Goal: Task Accomplishment & Management: Use online tool/utility

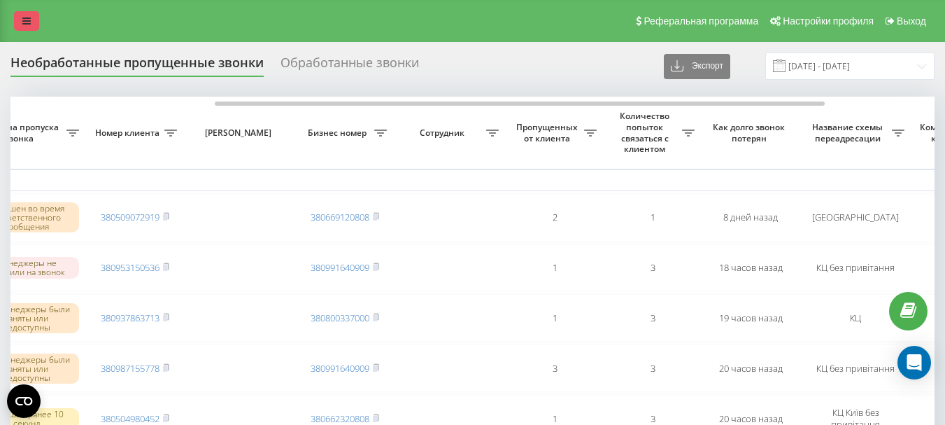
click at [31, 23] on link at bounding box center [26, 21] width 25 height 20
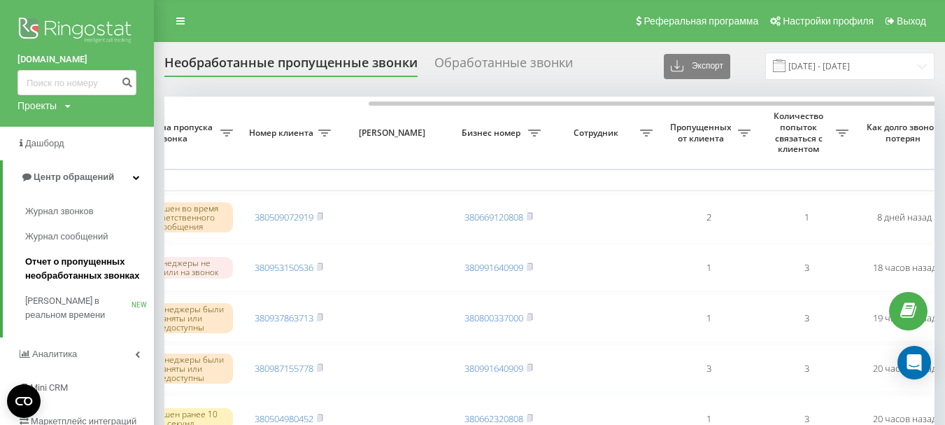
click at [84, 265] on span "Отчет о пропущенных необработанных звонках" at bounding box center [86, 269] width 122 height 28
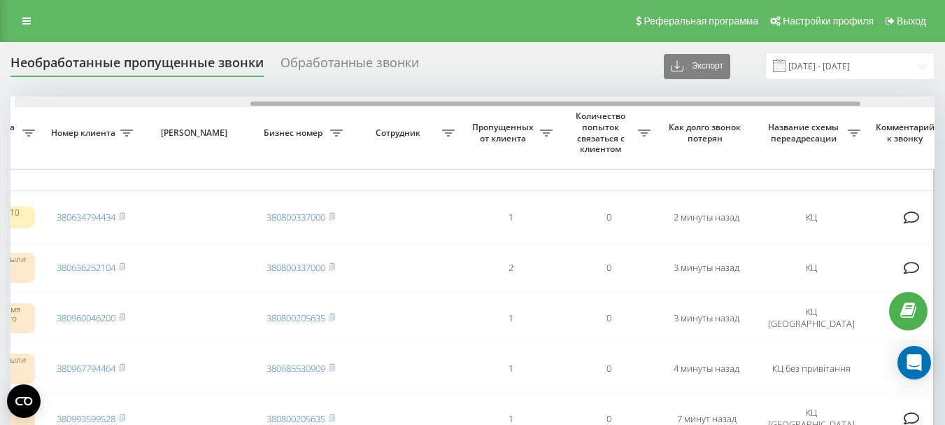
scroll to position [0, 362]
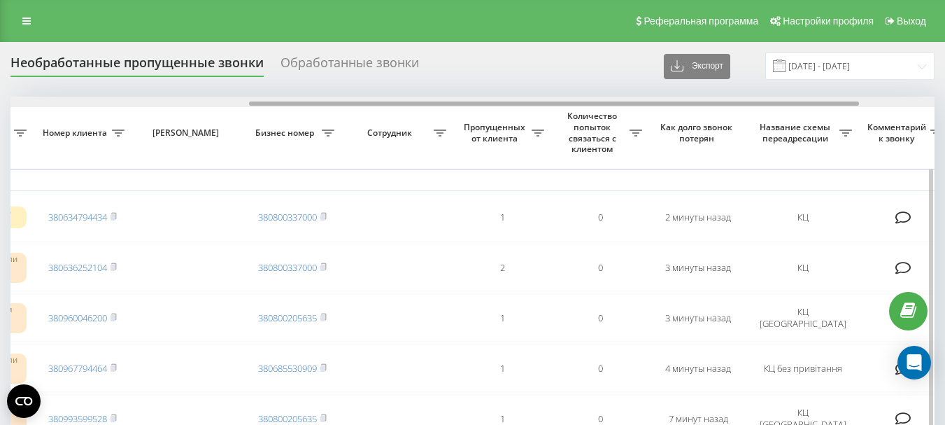
drag, startPoint x: 356, startPoint y: 103, endPoint x: 595, endPoint y: 114, distance: 239.5
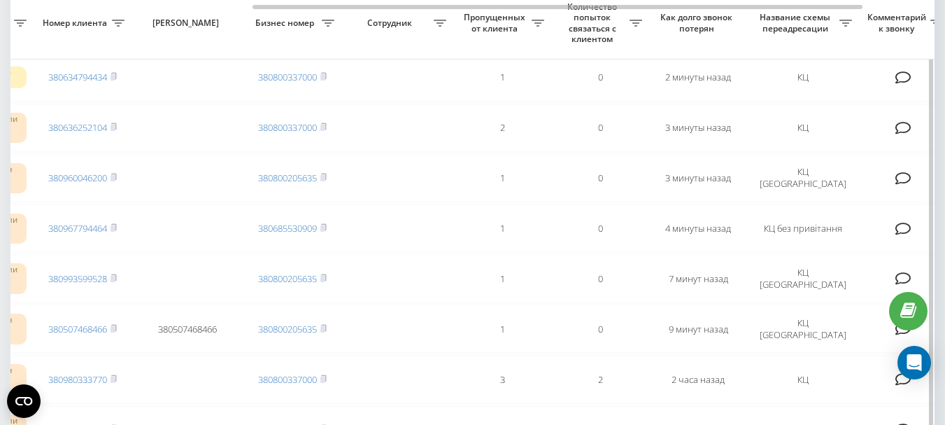
scroll to position [70, 0]
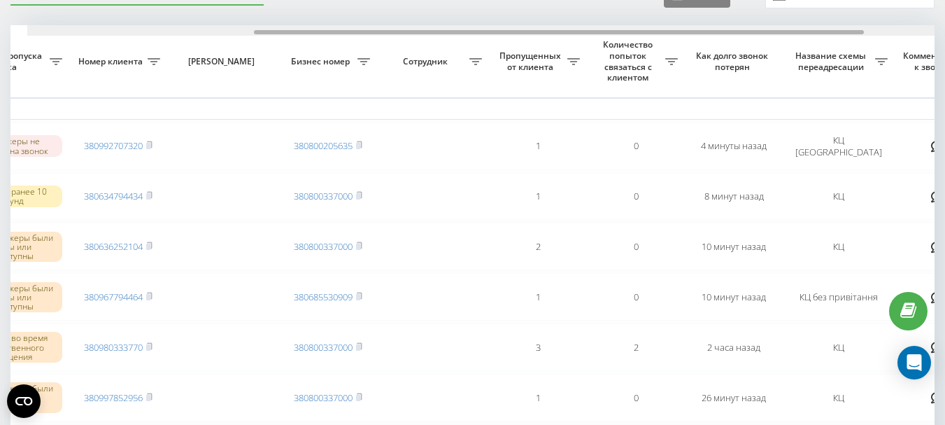
scroll to position [0, 351]
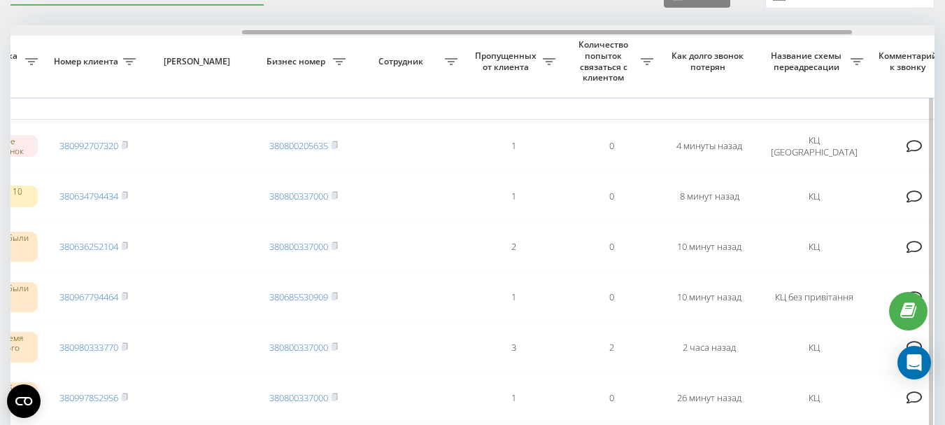
drag, startPoint x: 390, startPoint y: 34, endPoint x: 622, endPoint y: 45, distance: 231.8
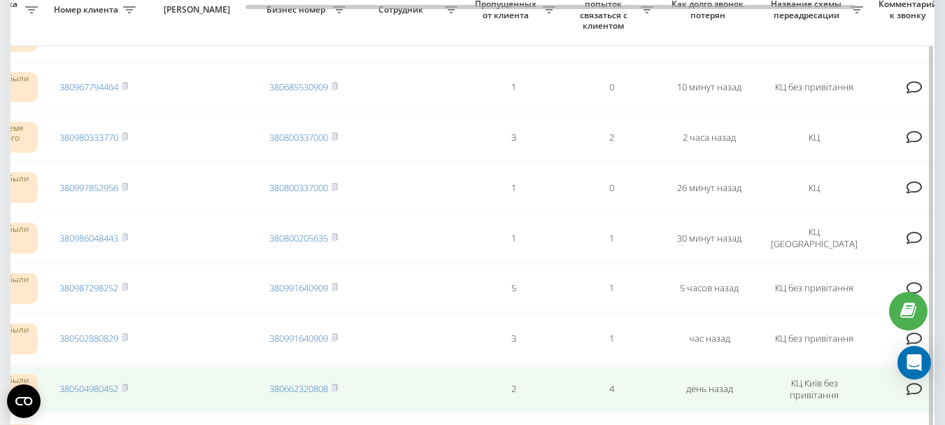
scroll to position [211, 0]
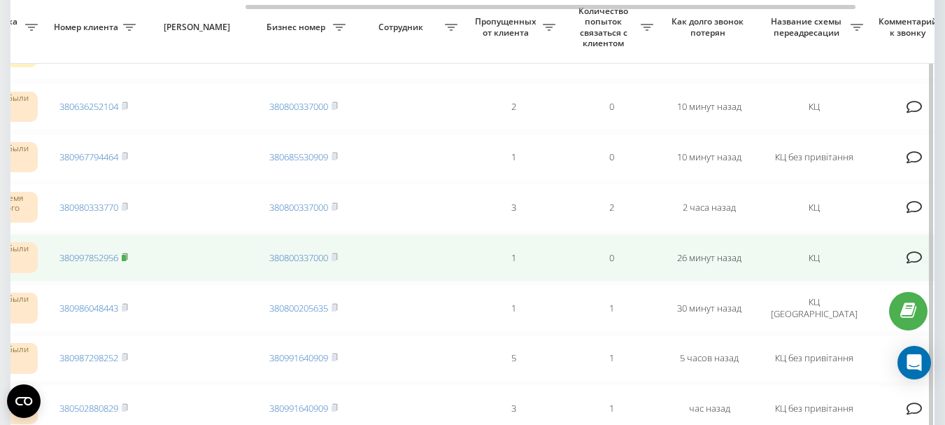
click at [126, 257] on rect at bounding box center [124, 258] width 4 height 6
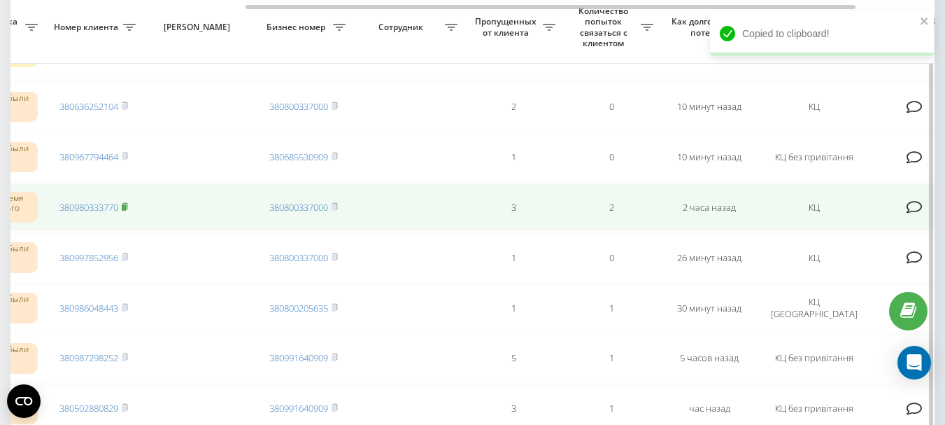
click at [126, 205] on rect at bounding box center [124, 207] width 4 height 6
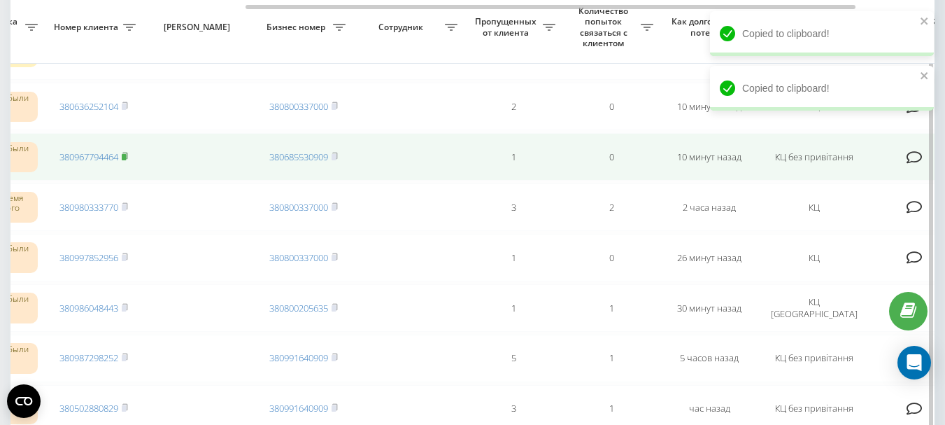
click at [126, 155] on rect at bounding box center [124, 157] width 4 height 6
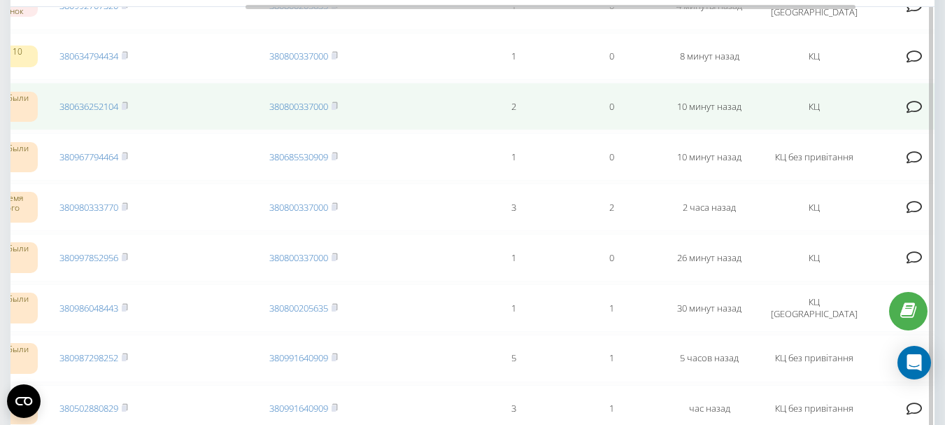
scroll to position [141, 0]
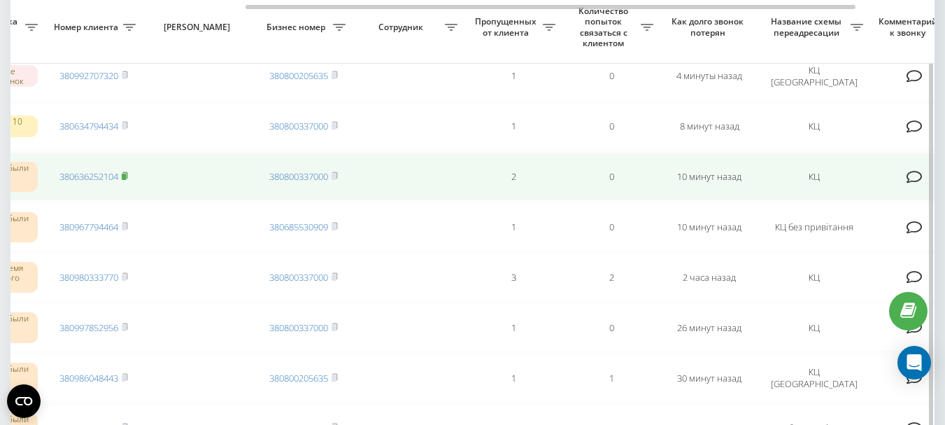
click at [126, 174] on rect at bounding box center [124, 177] width 4 height 6
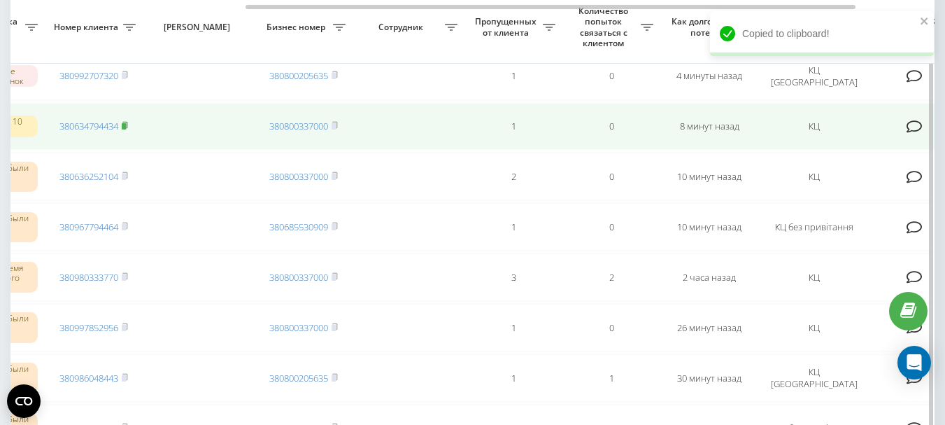
click at [126, 125] on rect at bounding box center [124, 126] width 4 height 6
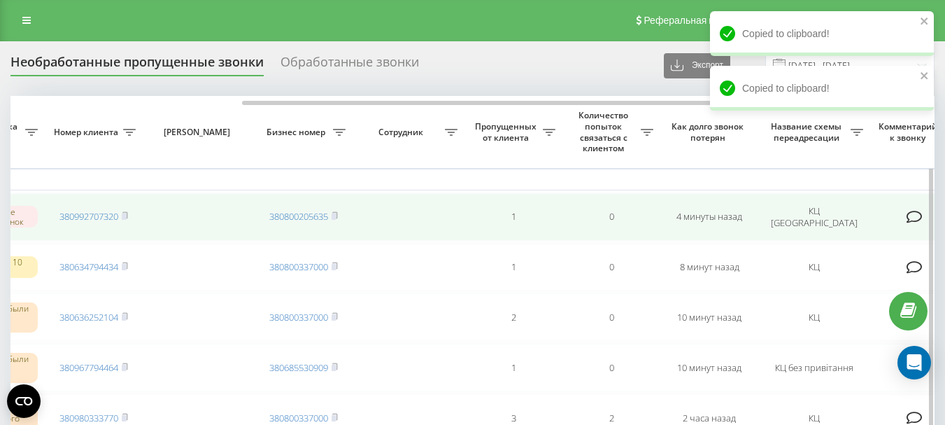
scroll to position [0, 0]
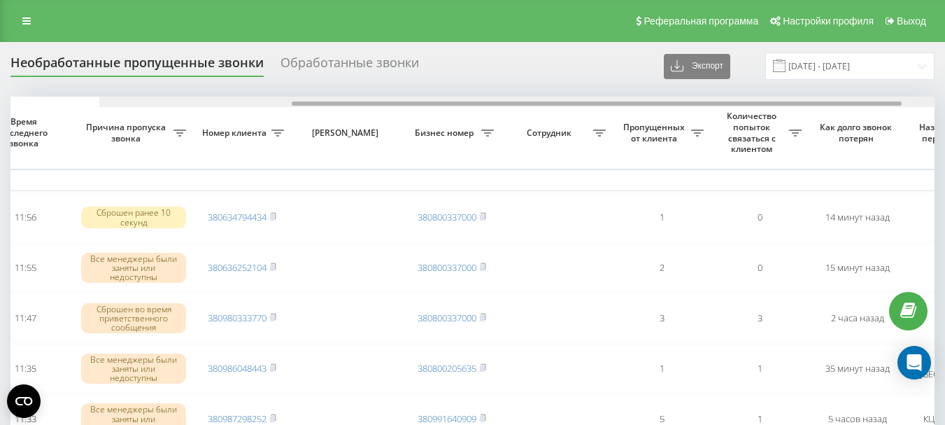
scroll to position [0, 295]
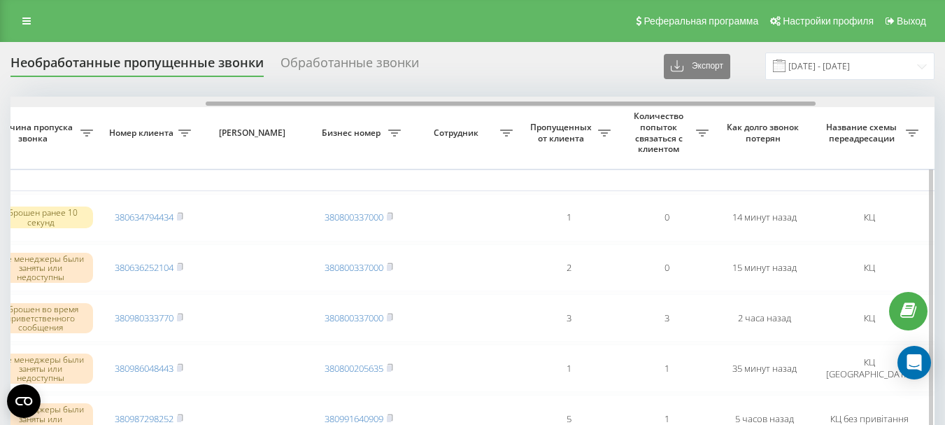
drag, startPoint x: 348, startPoint y: 104, endPoint x: 544, endPoint y: 105, distance: 195.2
click at [544, 105] on div at bounding box center [511, 103] width 610 height 4
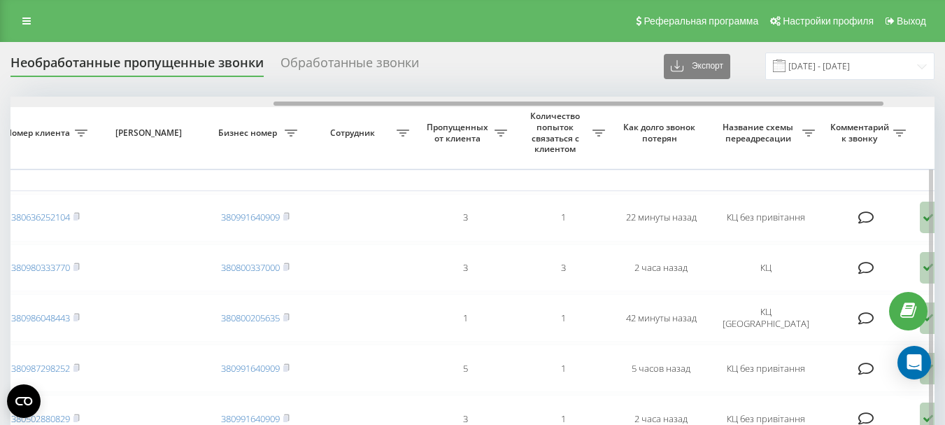
scroll to position [0, 400]
drag, startPoint x: 347, startPoint y: 103, endPoint x: 611, endPoint y: 101, distance: 264.5
click at [611, 101] on div at bounding box center [580, 103] width 610 height 4
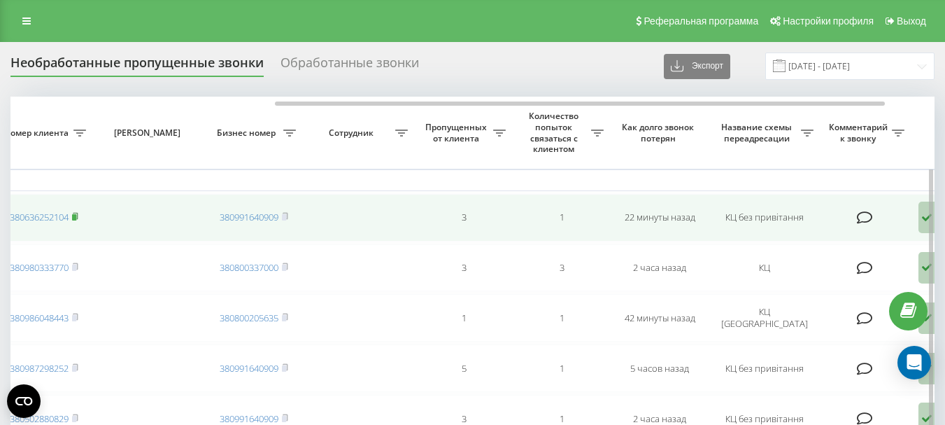
click at [77, 214] on icon at bounding box center [75, 216] width 6 height 8
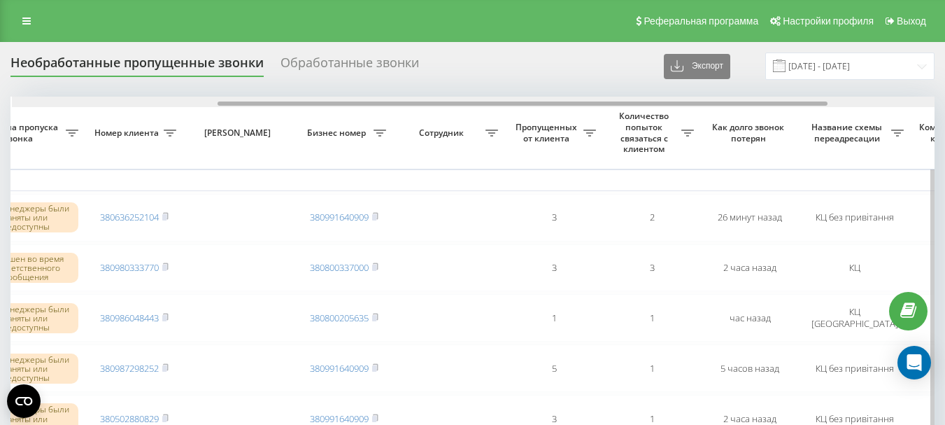
scroll to position [0, 311]
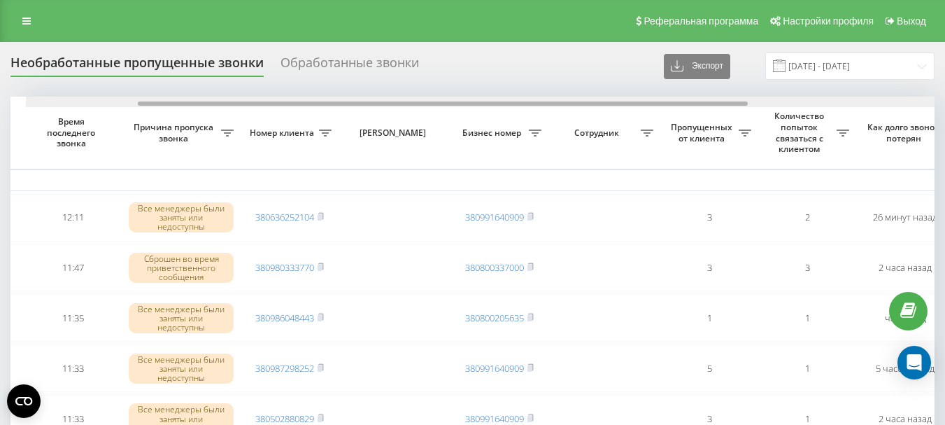
drag, startPoint x: 294, startPoint y: 104, endPoint x: 395, endPoint y: 131, distance: 104.2
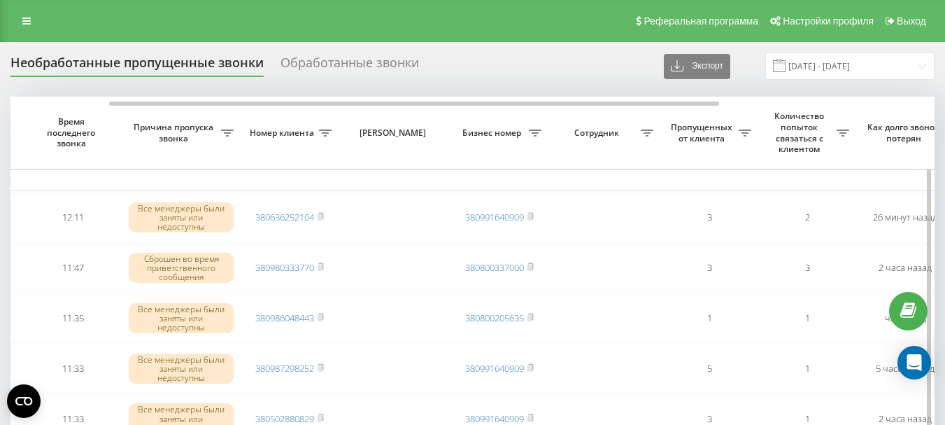
scroll to position [0, 153]
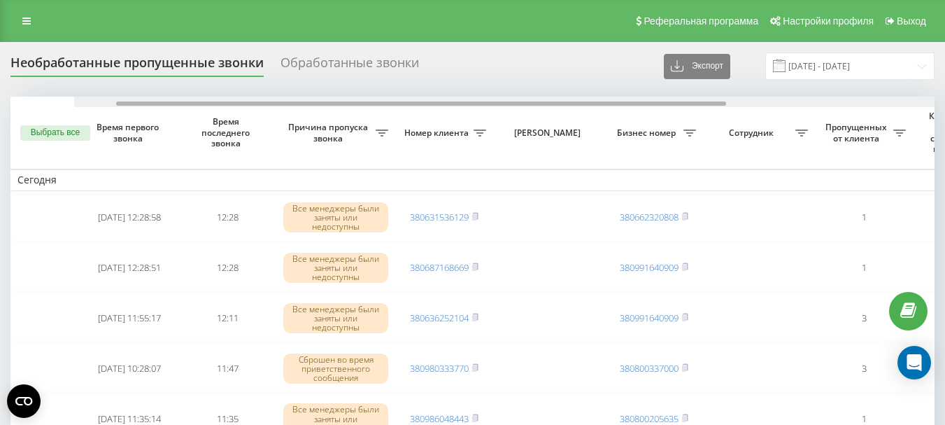
scroll to position [0, 313]
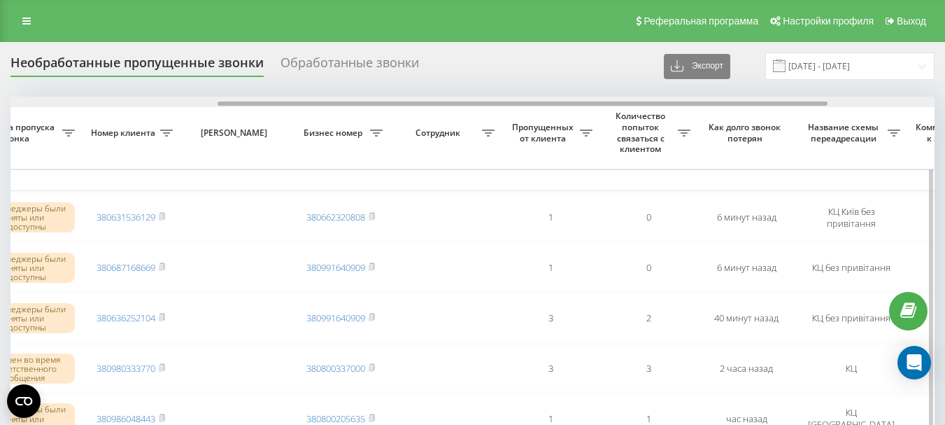
drag, startPoint x: 426, startPoint y: 102, endPoint x: 633, endPoint y: 115, distance: 207.5
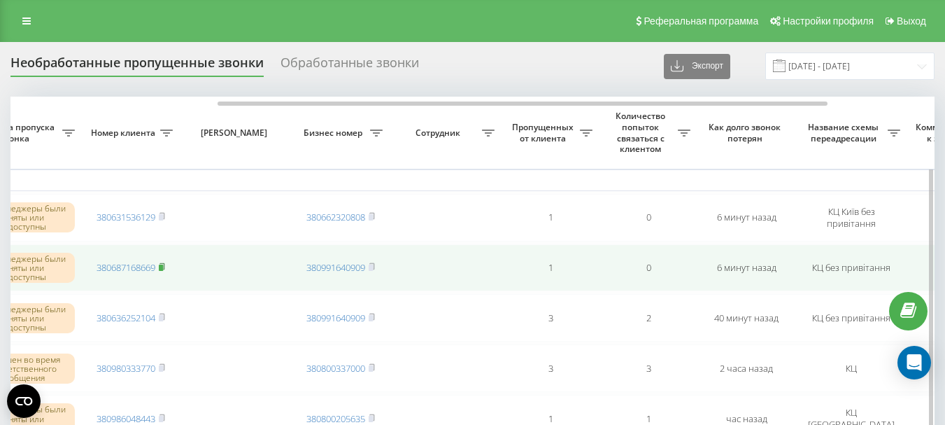
click at [163, 267] on rect at bounding box center [161, 267] width 4 height 6
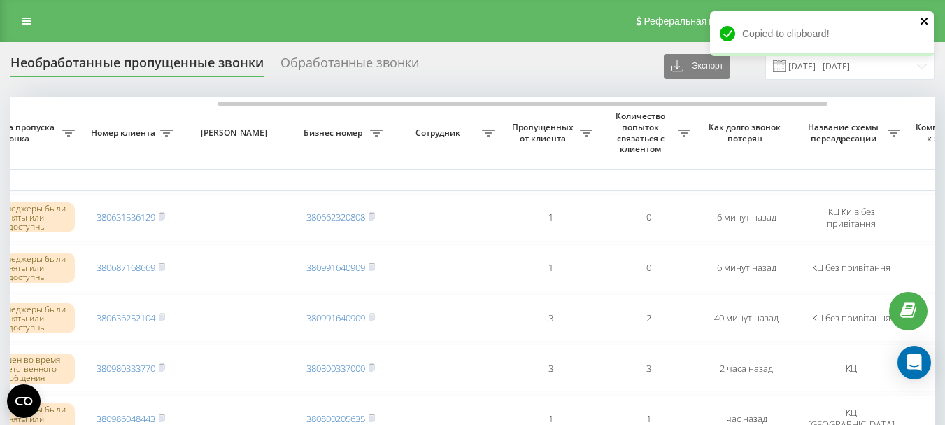
click at [925, 21] on icon "close" at bounding box center [924, 20] width 7 height 7
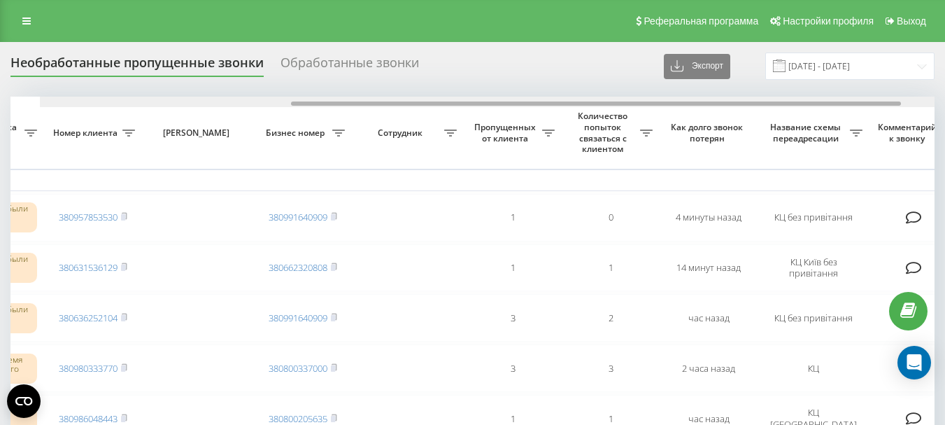
scroll to position [0, 390]
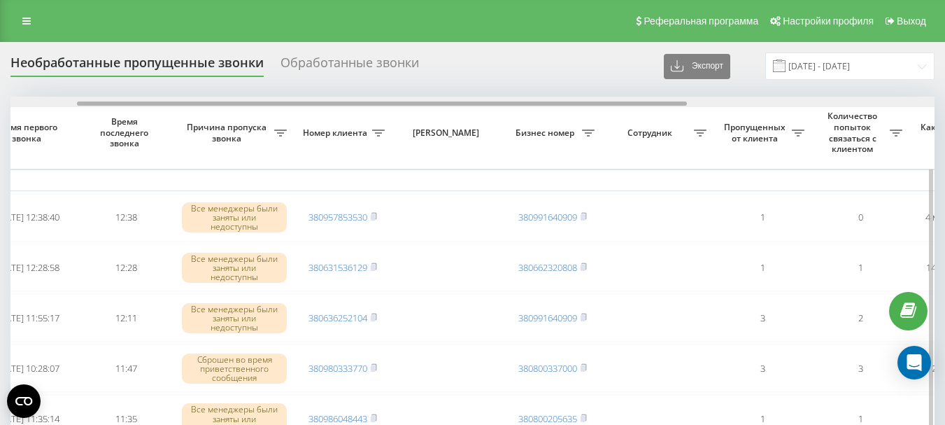
drag, startPoint x: 340, startPoint y: 104, endPoint x: 407, endPoint y: 186, distance: 106.4
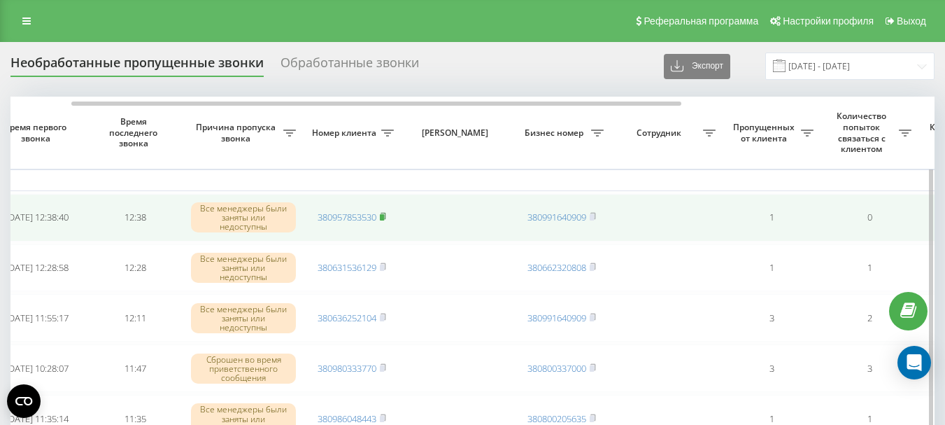
click at [383, 215] on rect at bounding box center [382, 217] width 4 height 6
